Goal: Task Accomplishment & Management: Manage account settings

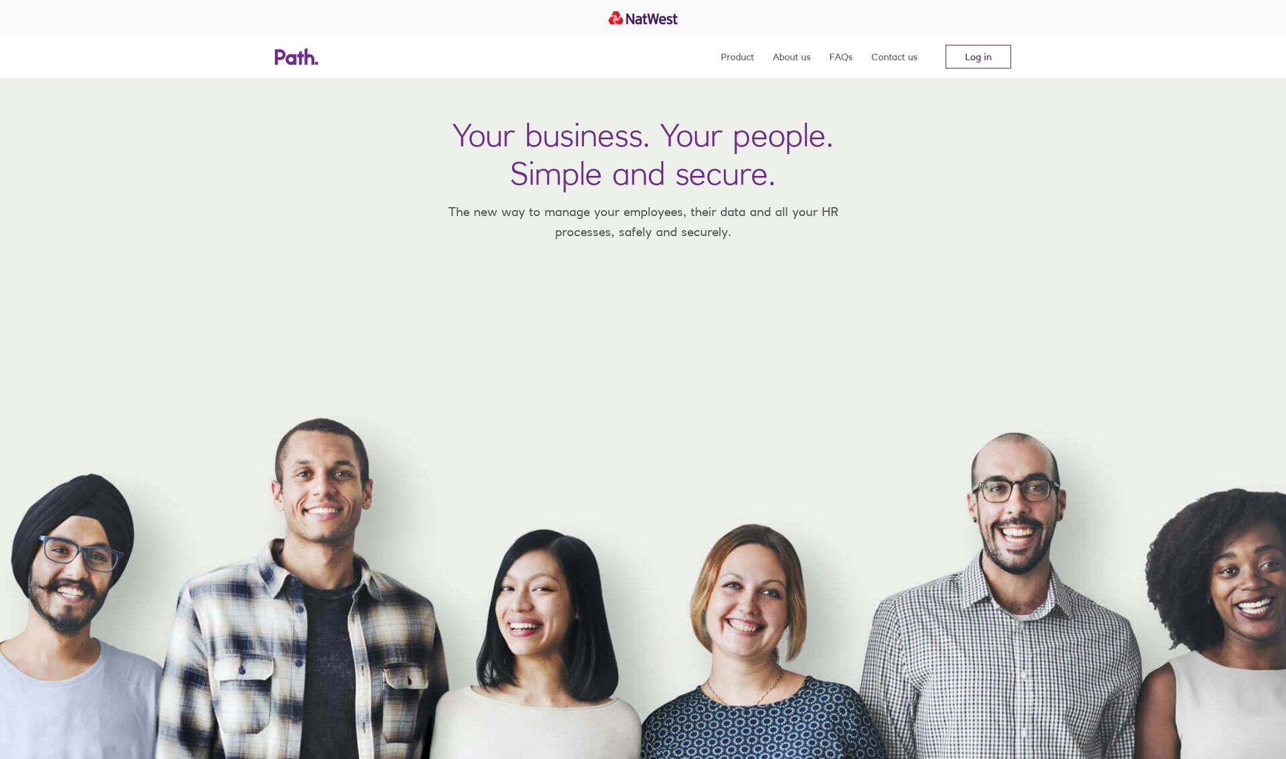
click at [959, 61] on link "Log in" at bounding box center [978, 57] width 65 height 24
click at [968, 58] on link "Log in" at bounding box center [978, 57] width 65 height 24
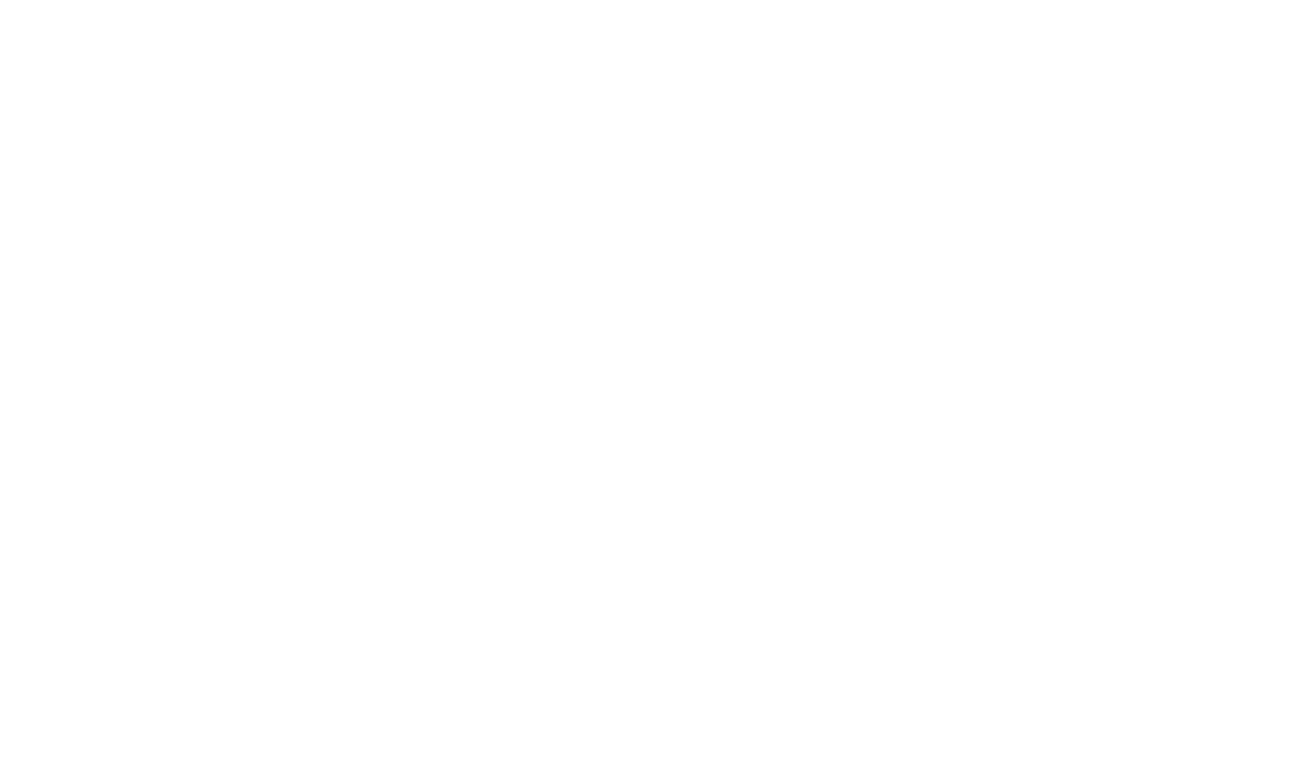
click at [260, 271] on div at bounding box center [647, 379] width 1295 height 759
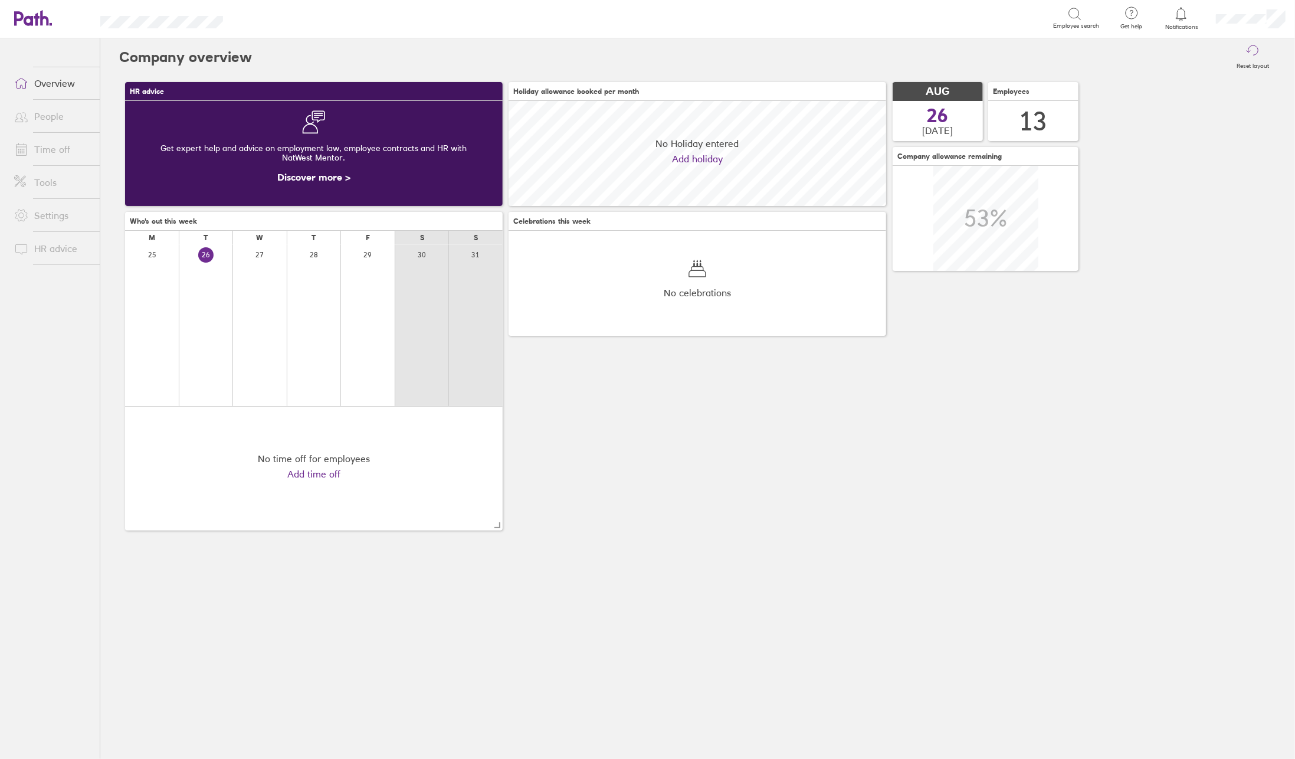
scroll to position [105, 378]
click at [50, 116] on link "People" at bounding box center [52, 116] width 95 height 24
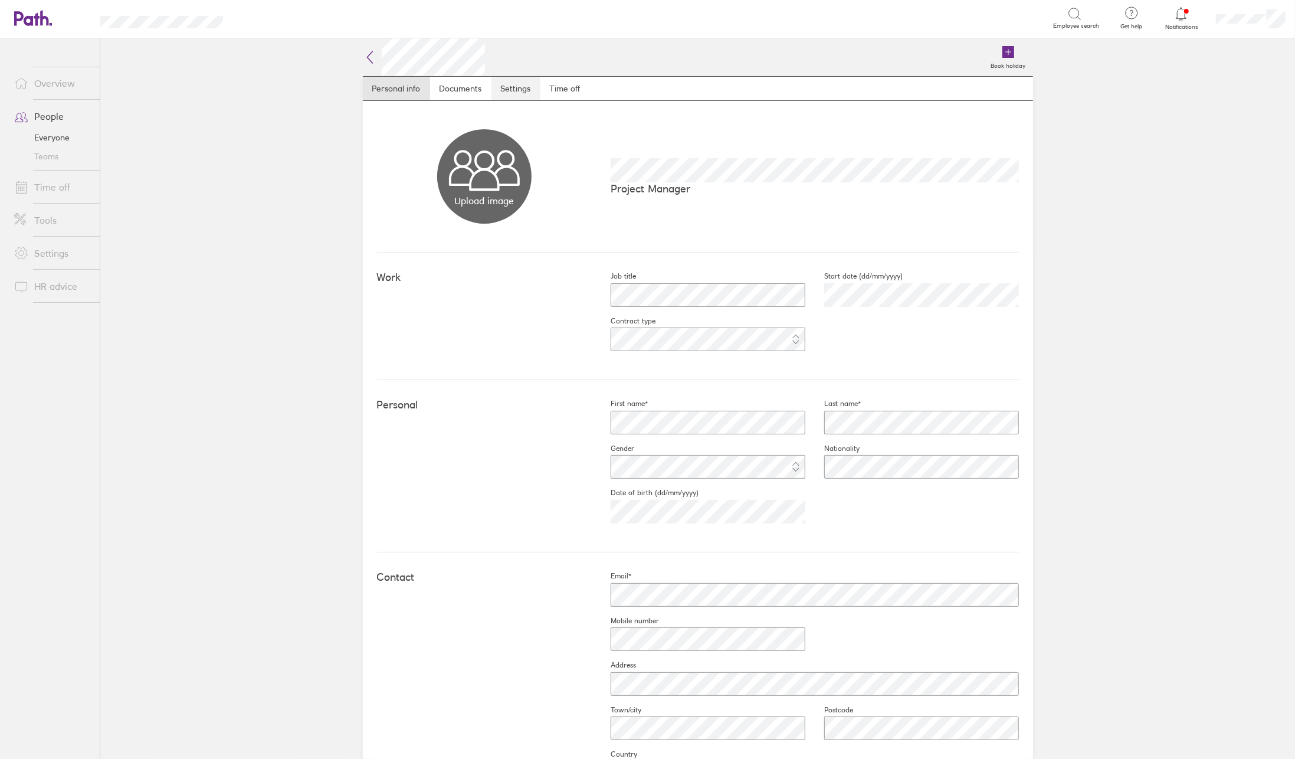
click at [514, 80] on link "Settings" at bounding box center [515, 89] width 49 height 24
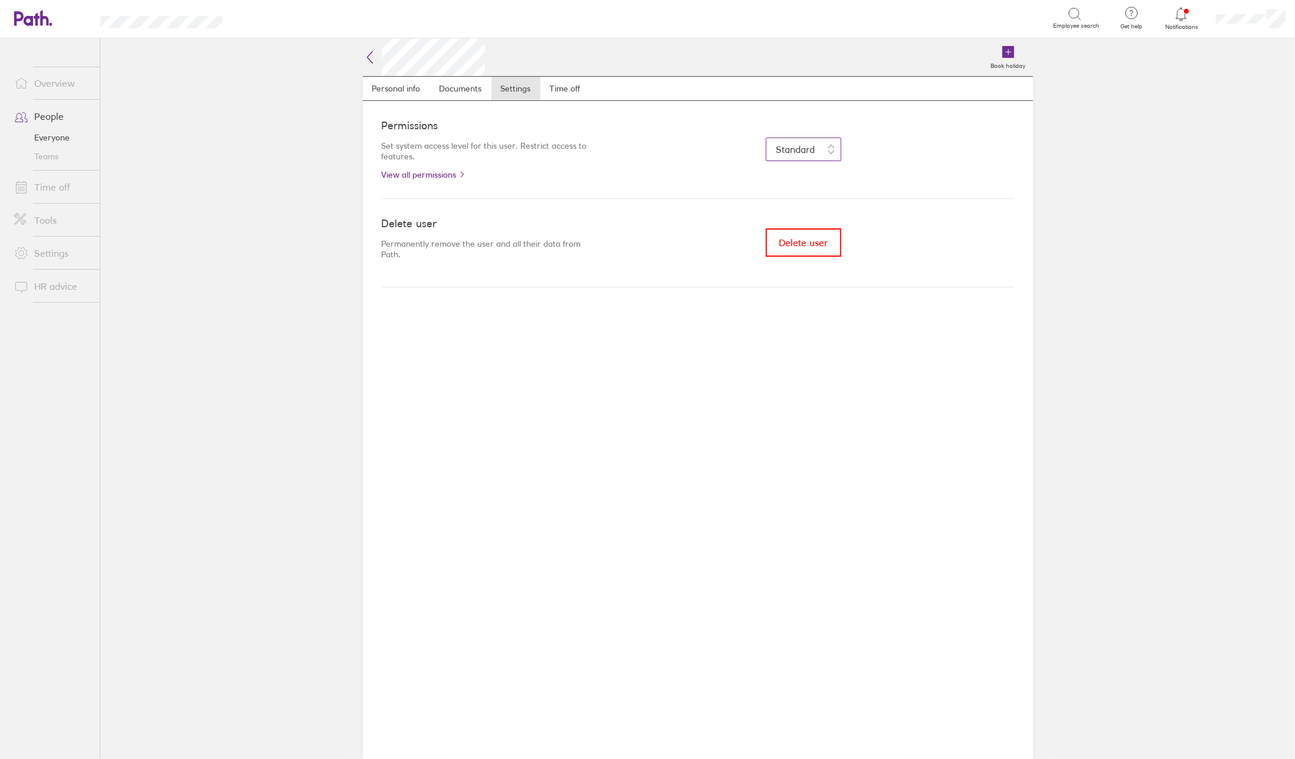
click at [796, 146] on span "Standard" at bounding box center [795, 149] width 39 height 12
click at [680, 154] on div "Standard Admin Approve time off and view everyone's information. Standard Reque…" at bounding box center [803, 149] width 421 height 24
click at [458, 171] on link "View all permissions" at bounding box center [488, 174] width 212 height 9
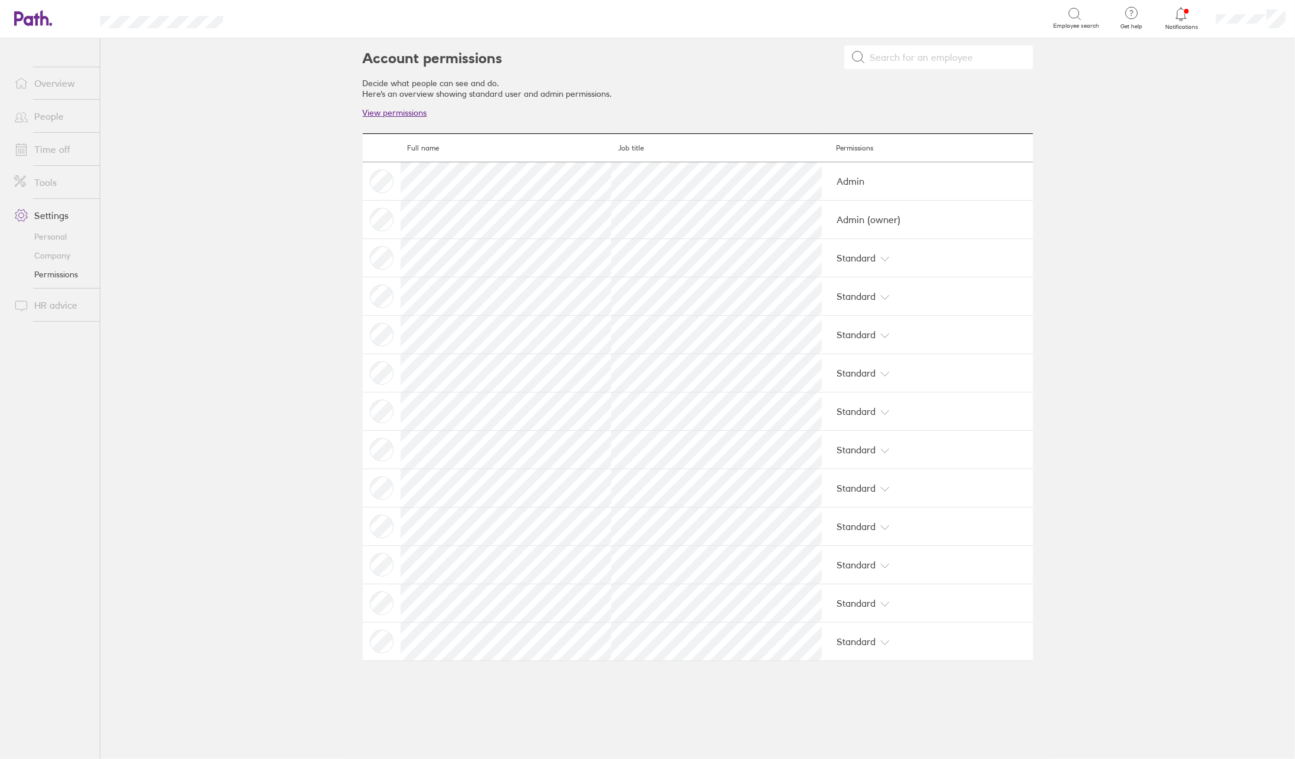
click at [50, 120] on link "People" at bounding box center [52, 116] width 95 height 24
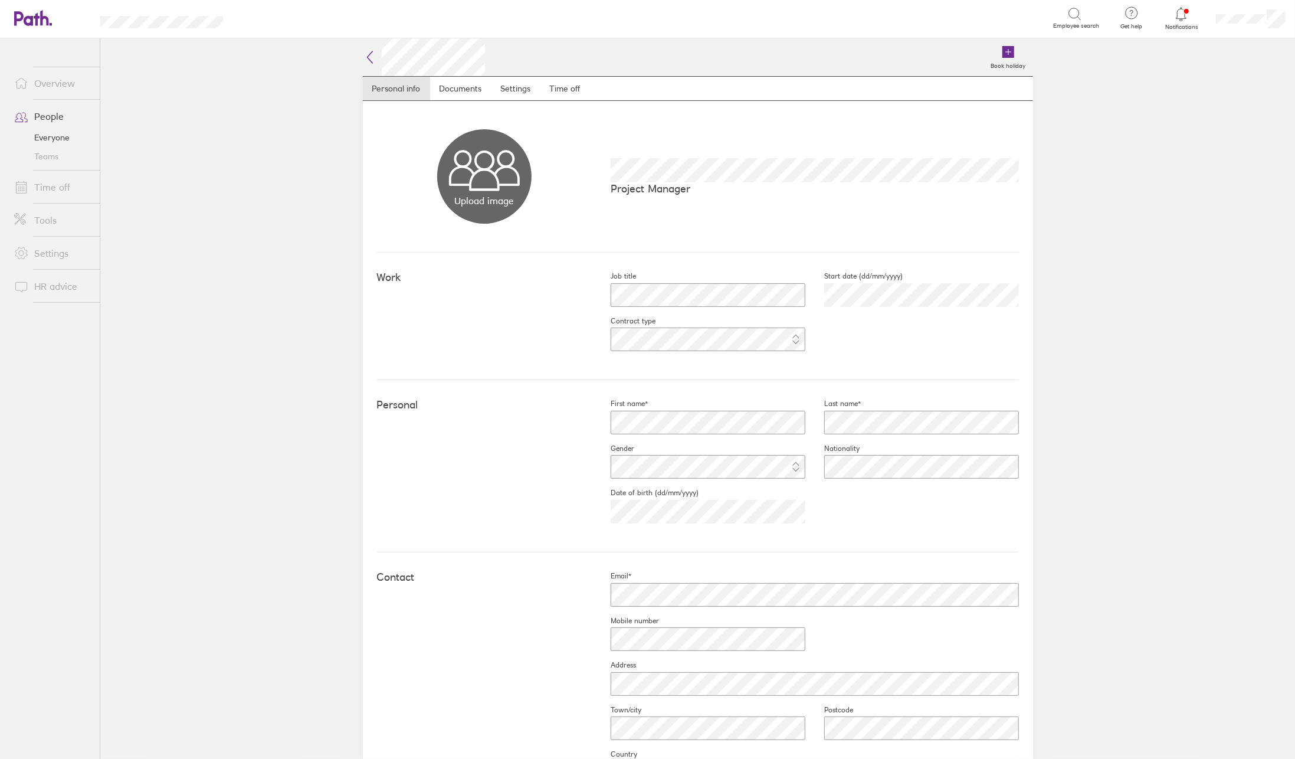
click at [1132, 17] on icon at bounding box center [1131, 13] width 14 height 14
click at [1099, 53] on link "FAQs" at bounding box center [1097, 53] width 118 height 30
click at [1134, 12] on icon at bounding box center [1131, 13] width 14 height 14
click at [1100, 90] on link "Contact us" at bounding box center [1097, 82] width 118 height 29
click at [43, 119] on link "People" at bounding box center [52, 116] width 95 height 24
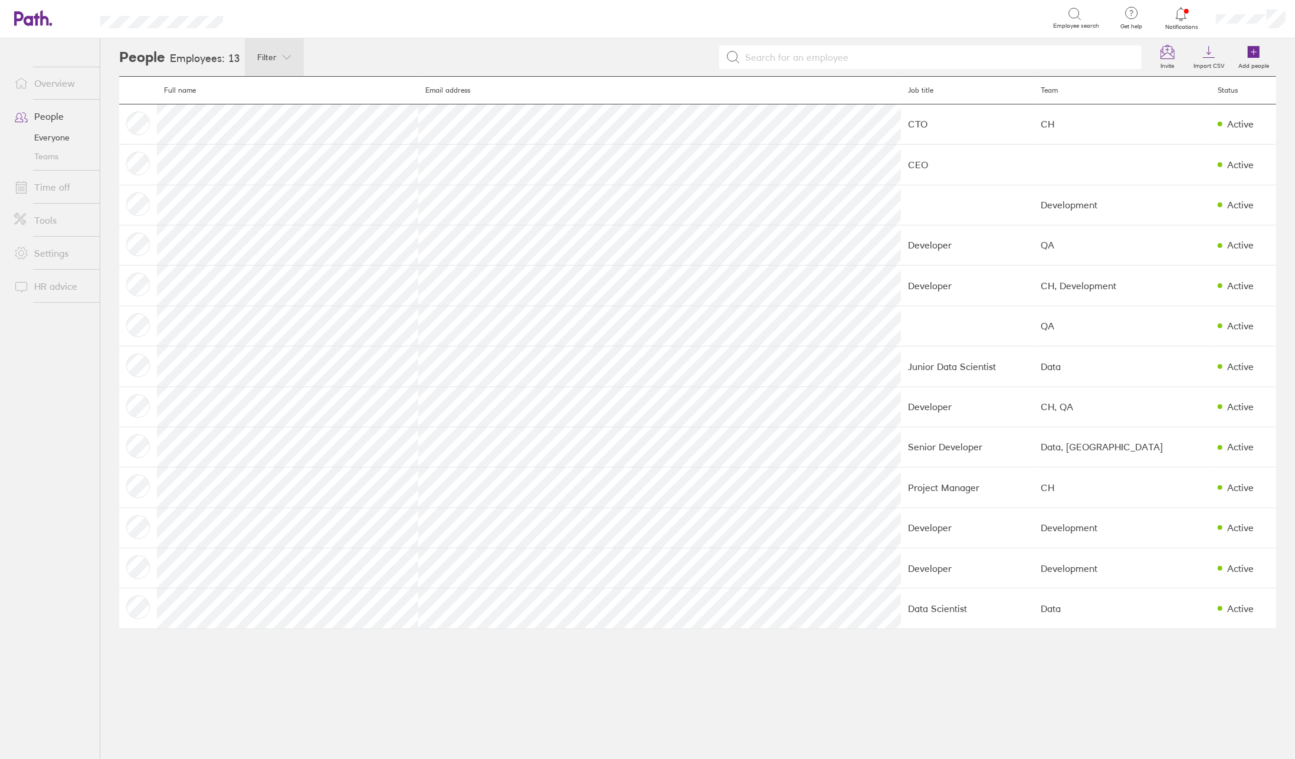
click at [261, 63] on div "Filter" at bounding box center [274, 57] width 59 height 38
click at [261, 63] on div at bounding box center [647, 379] width 1295 height 759
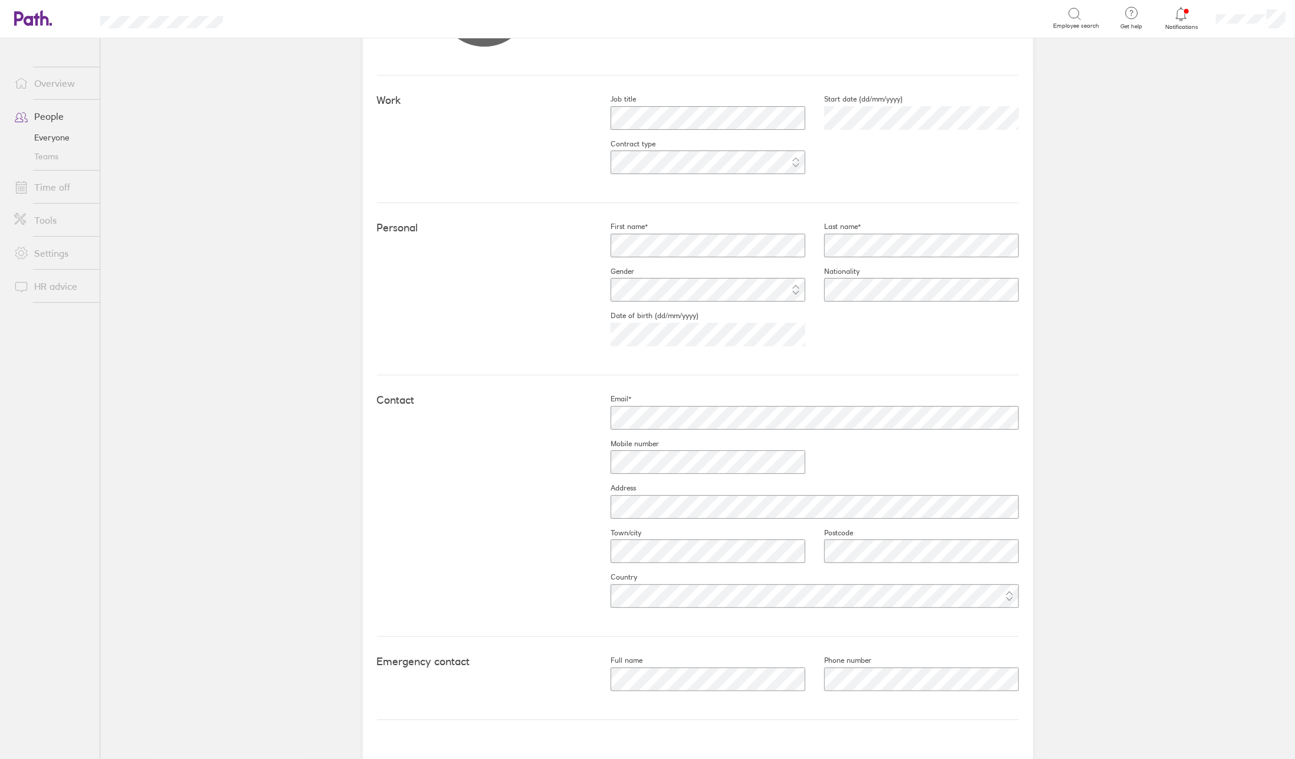
scroll to position [207, 0]
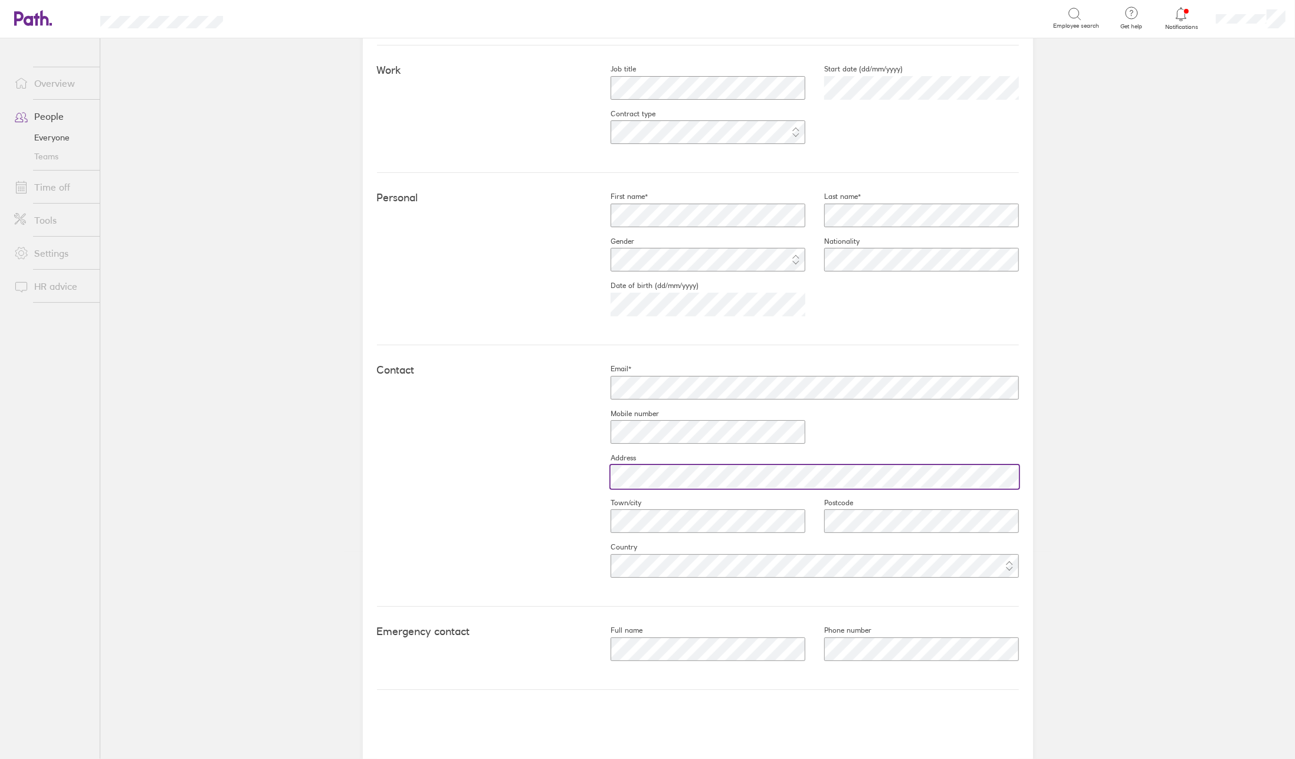
click at [593, 477] on div at bounding box center [805, 476] width 427 height 28
click at [578, 523] on div "Contact Email* Mobile number Address Town/city Postcode Country" at bounding box center [698, 475] width 642 height 261
click at [805, 517] on div at bounding box center [912, 521] width 214 height 28
click at [58, 120] on link "People" at bounding box center [52, 116] width 95 height 24
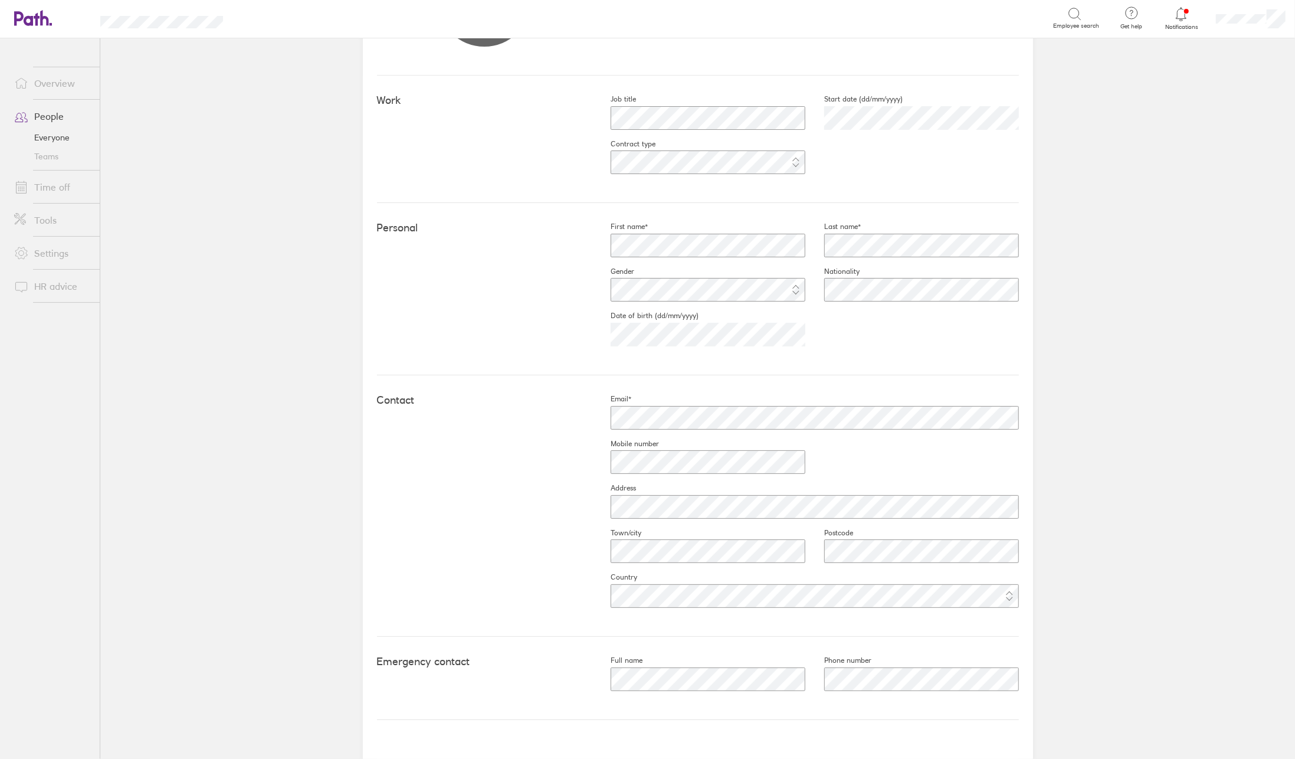
scroll to position [207, 0]
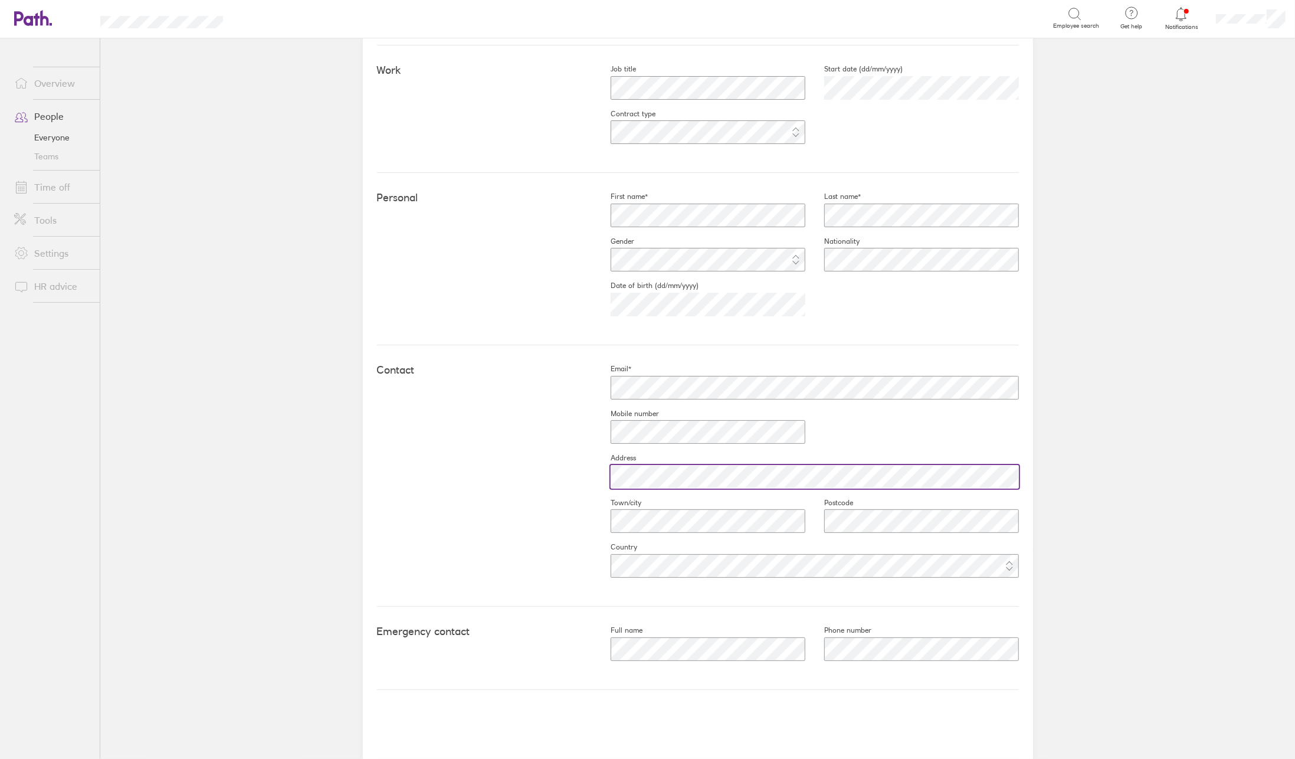
click at [577, 493] on div "Contact Email* Mobile number Address Town/city Postcode Country" at bounding box center [698, 475] width 642 height 261
click at [601, 524] on div at bounding box center [699, 521] width 214 height 28
click at [782, 520] on div "Email* Mobile number Address Town/city Postcode Country" at bounding box center [805, 475] width 427 height 223
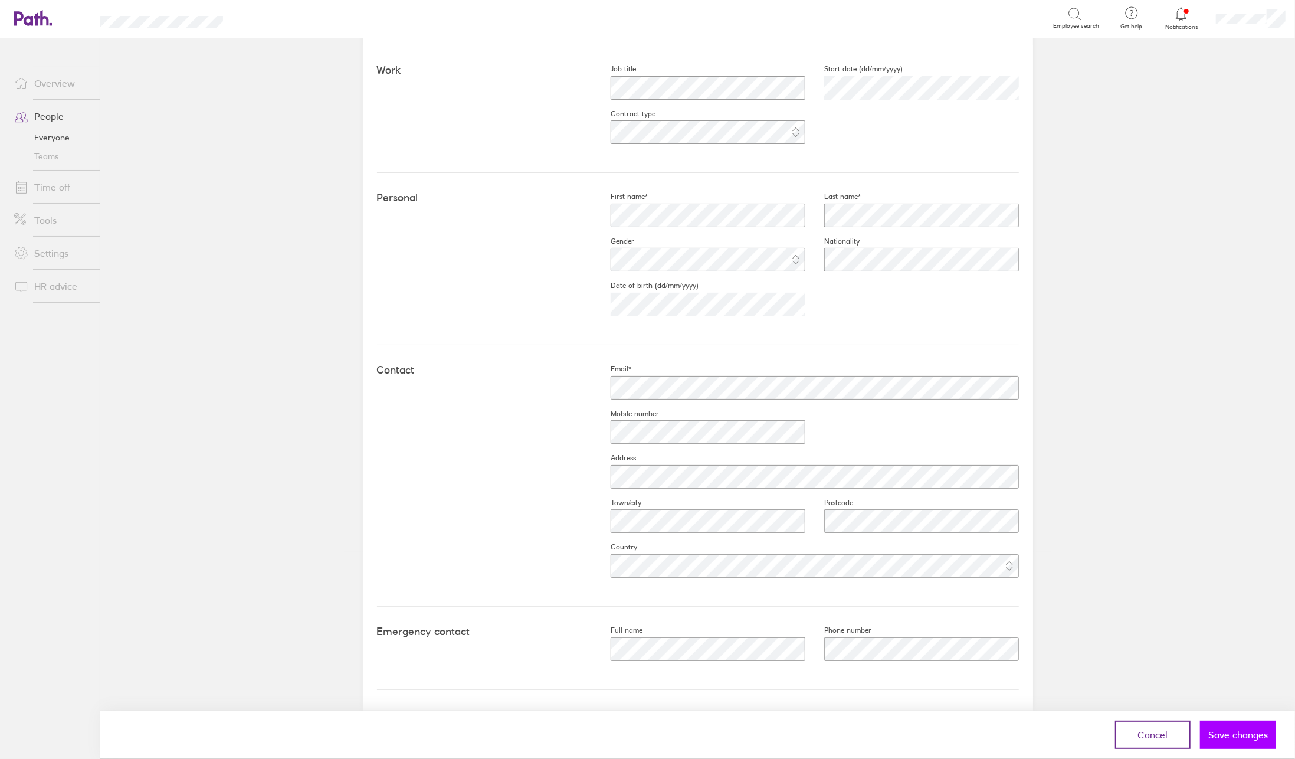
click at [1212, 731] on span "Save changes" at bounding box center [1238, 734] width 60 height 11
click at [58, 116] on link "People" at bounding box center [52, 116] width 95 height 24
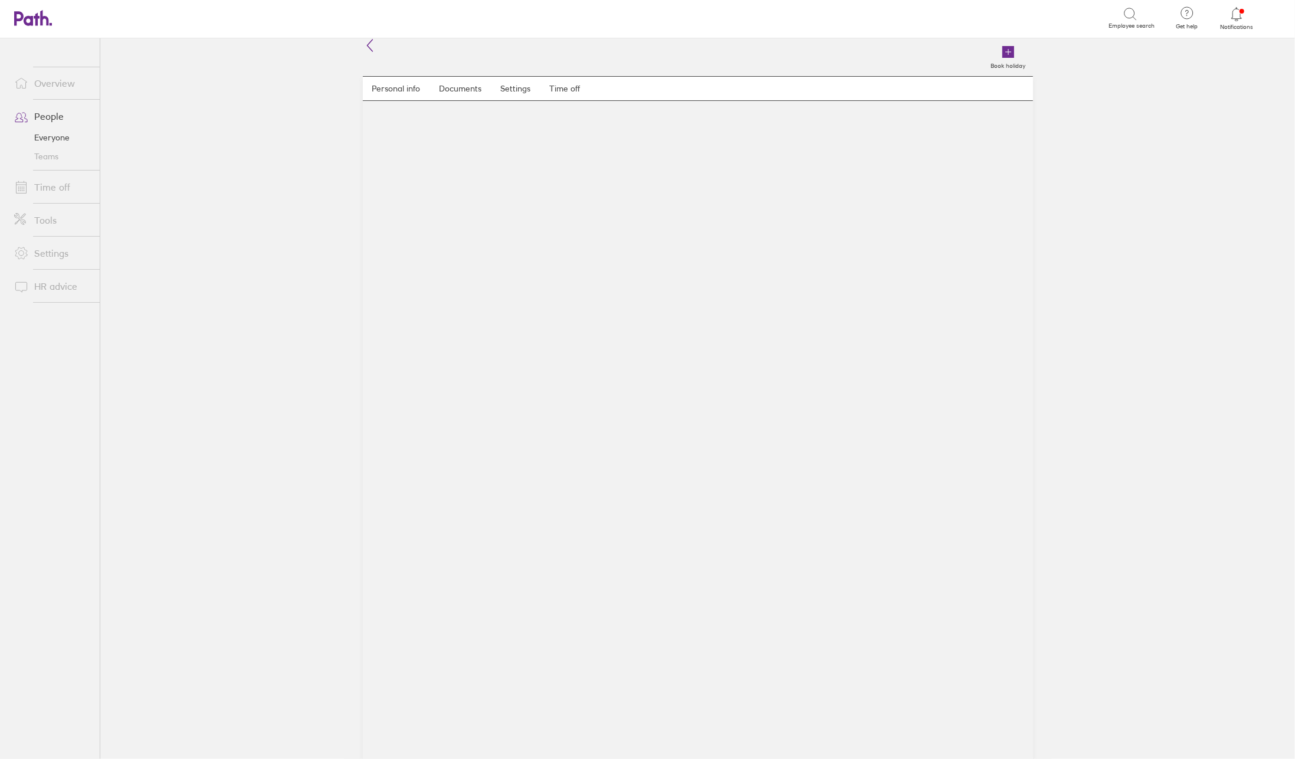
click at [218, 284] on main "Book holiday Personal info Documents Settings Time off" at bounding box center [697, 398] width 1195 height 720
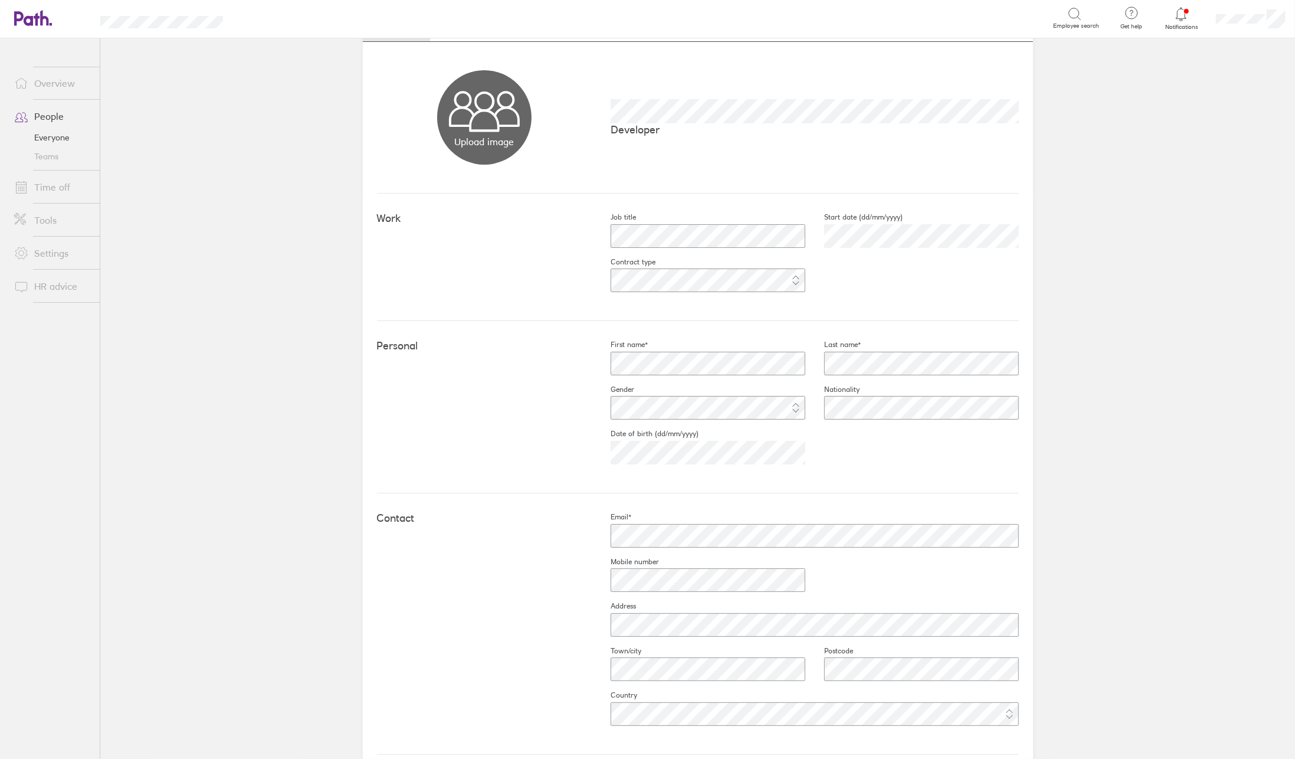
scroll to position [118, 0]
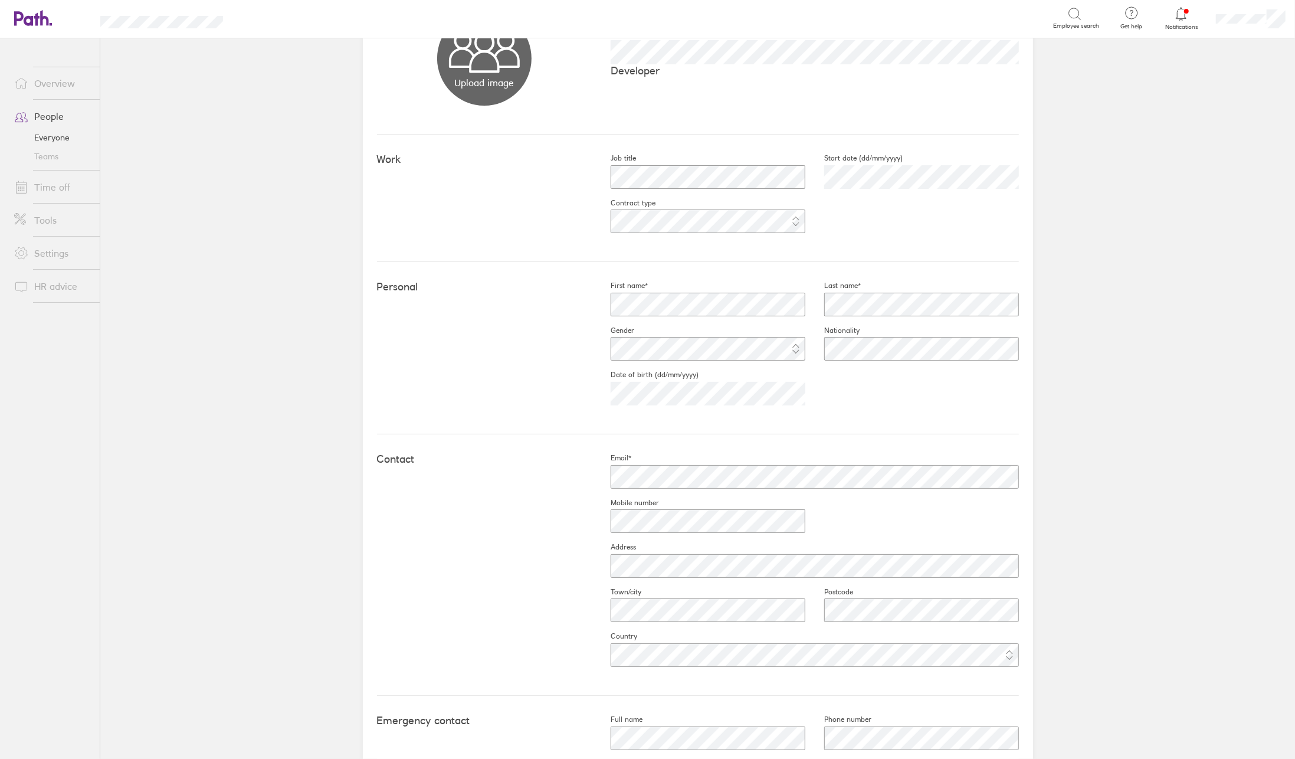
click at [57, 119] on link "People" at bounding box center [52, 116] width 95 height 24
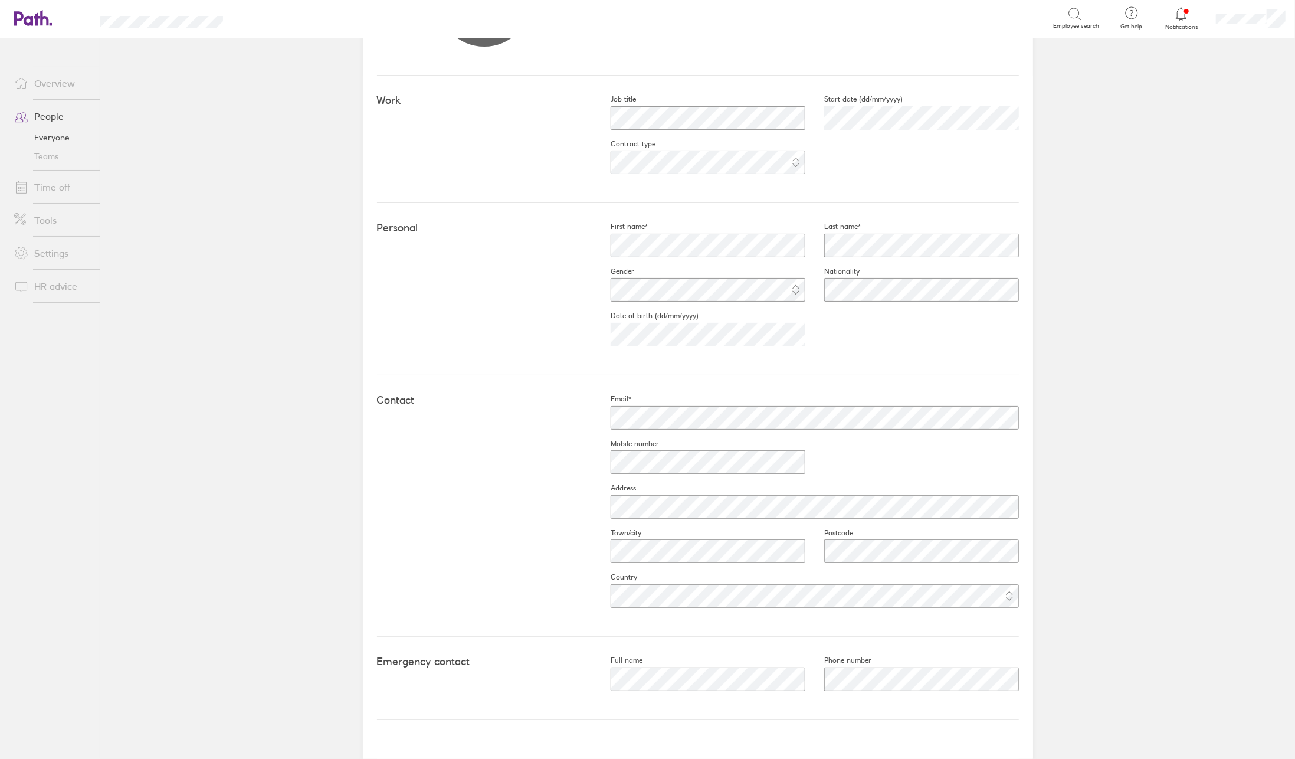
scroll to position [207, 0]
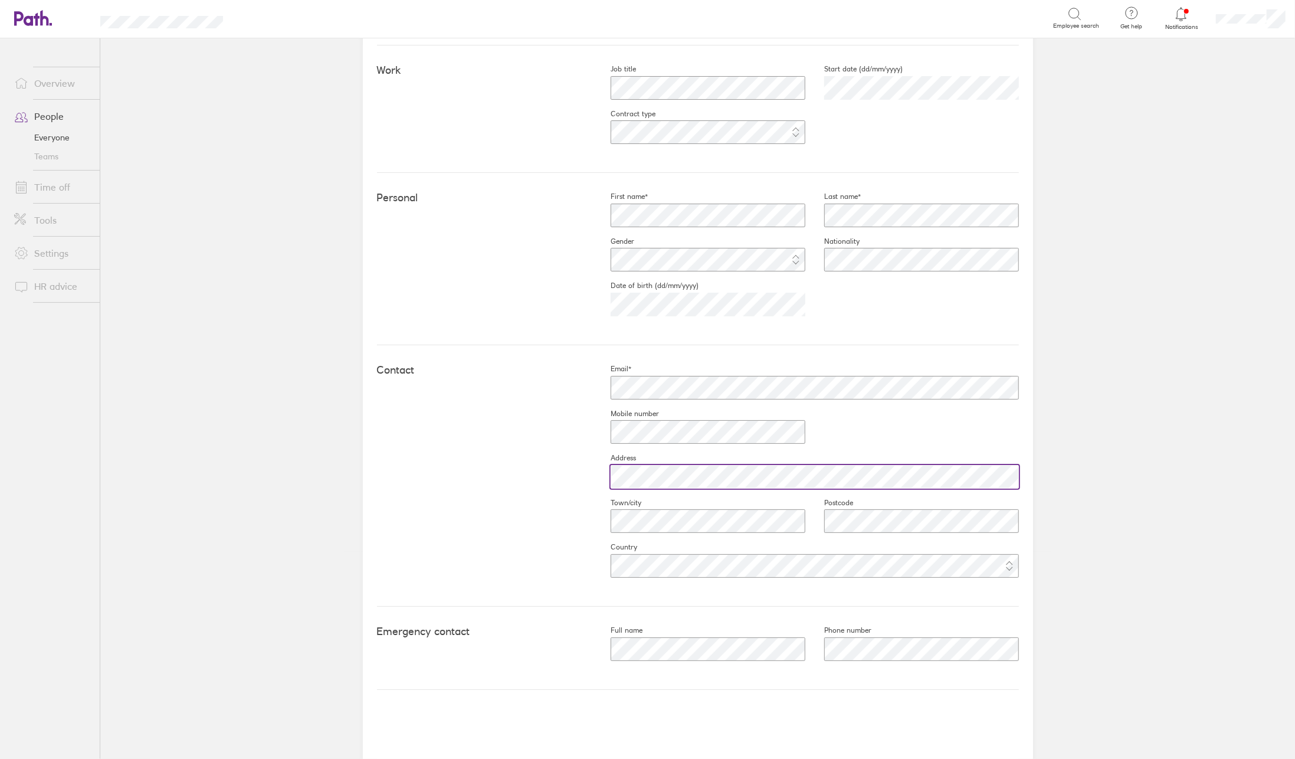
click at [606, 459] on fieldset "Address" at bounding box center [805, 475] width 427 height 45
